Goal: Navigation & Orientation: Go to known website

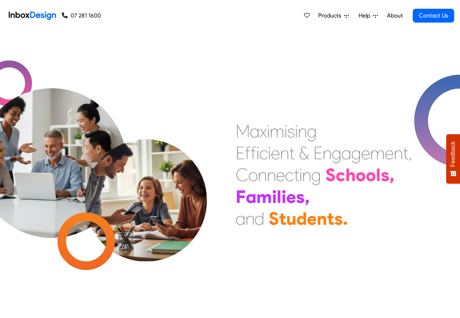
scroll to position [302, 0]
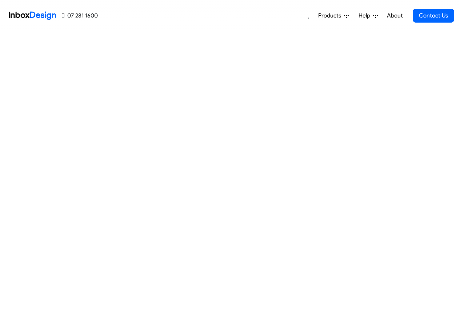
scroll to position [304, 0]
